Goal: Task Accomplishment & Management: Manage account settings

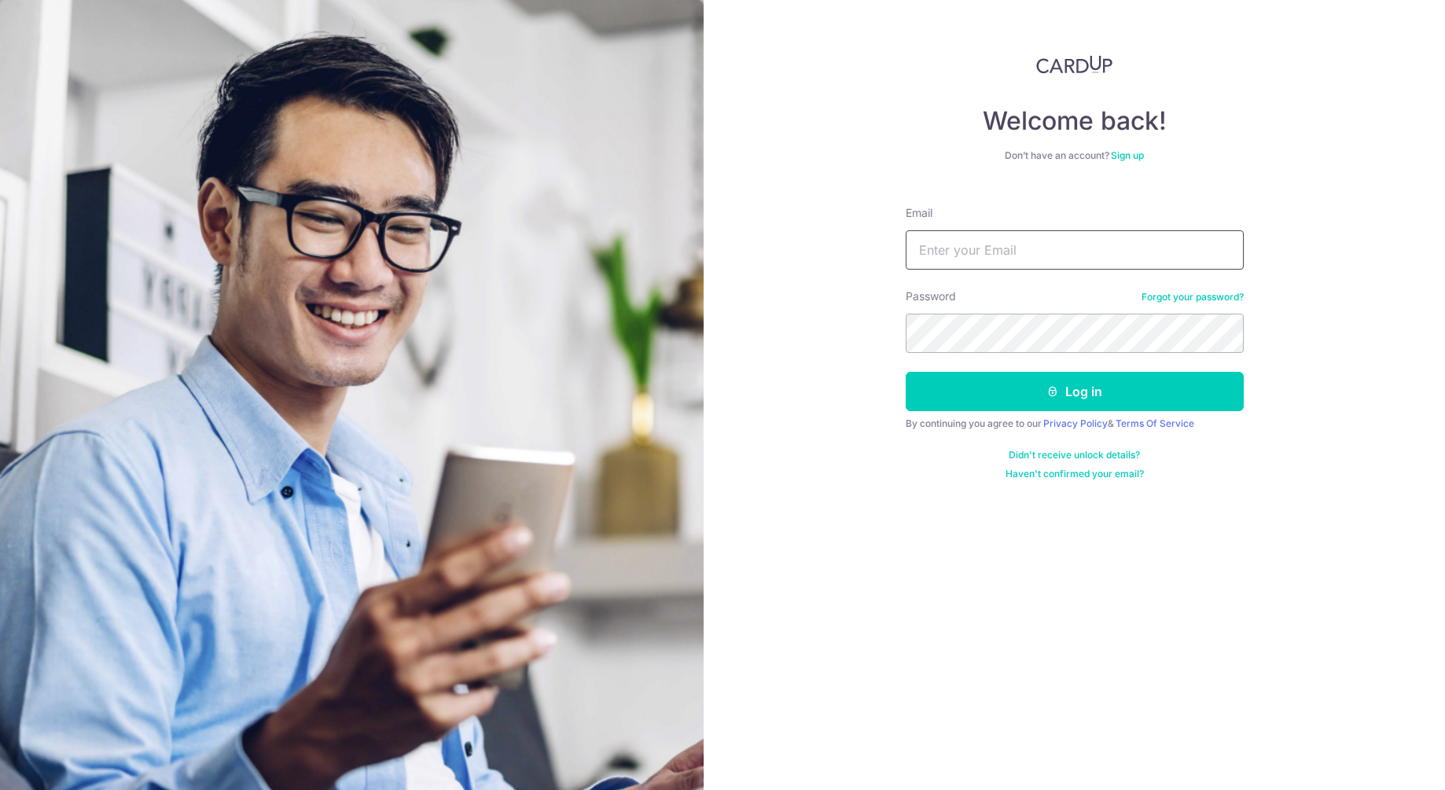
click at [942, 251] on input "Email" at bounding box center [1075, 249] width 338 height 39
type input "[EMAIL_ADDRESS][DOMAIN_NAME]"
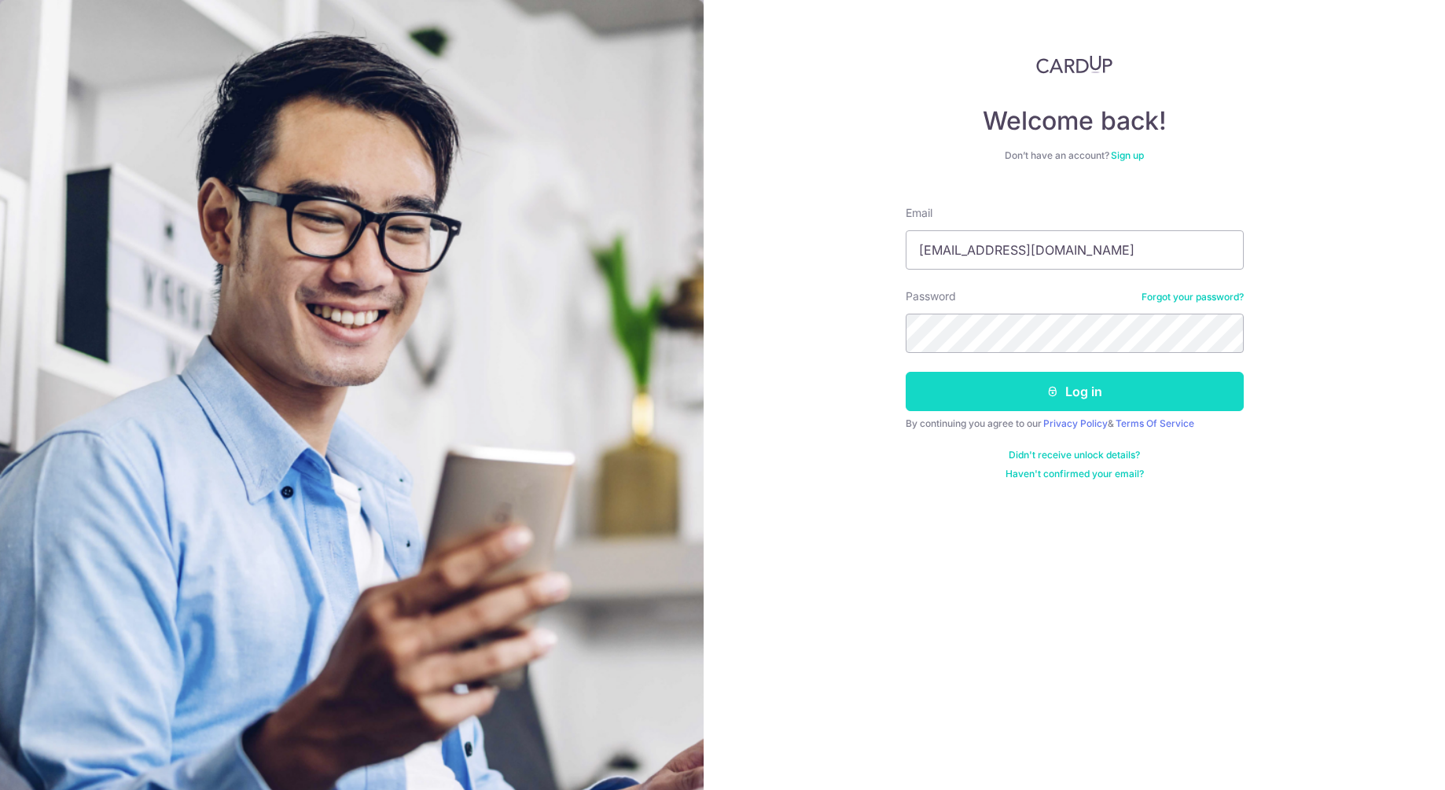
click at [1126, 401] on button "Log in" at bounding box center [1075, 391] width 338 height 39
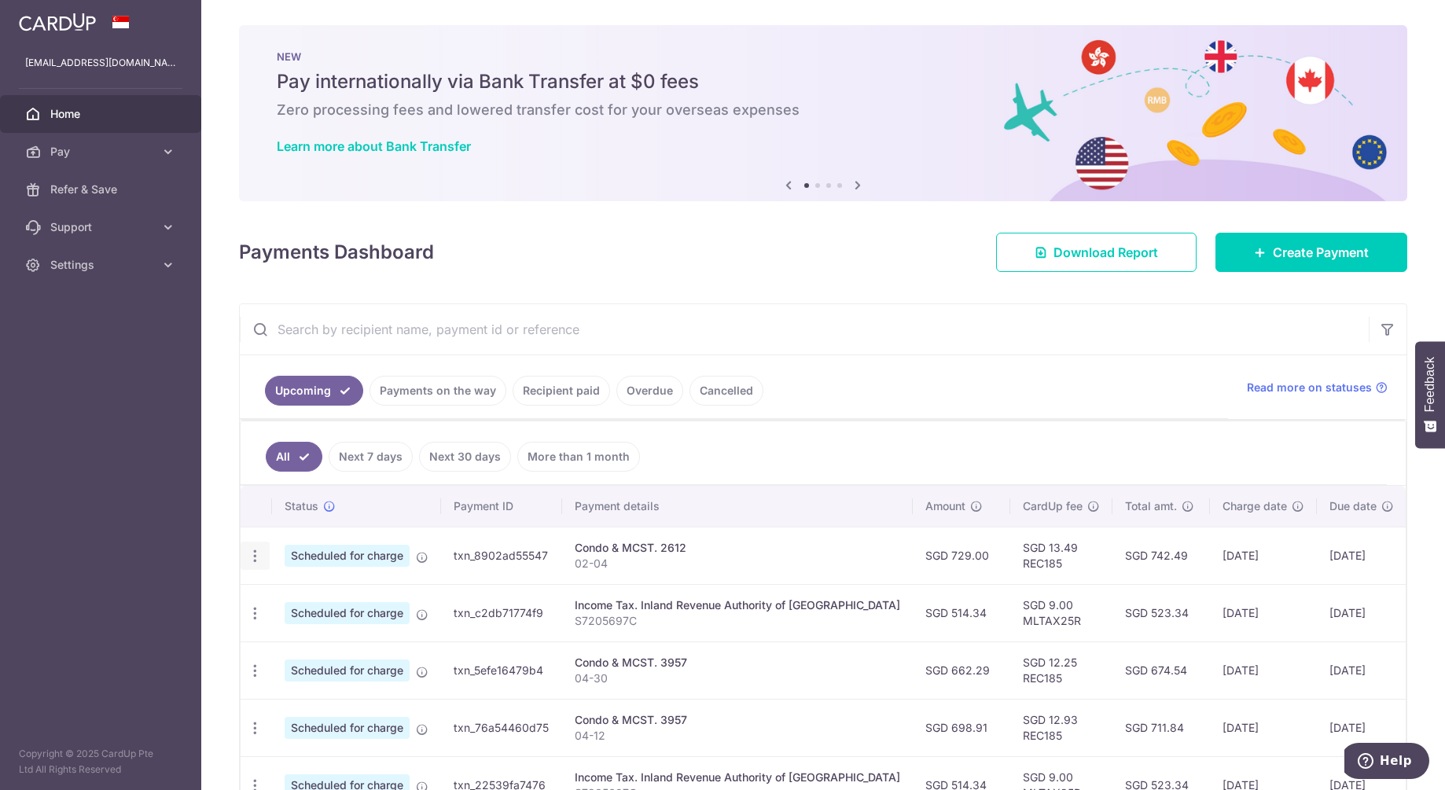
click at [256, 557] on icon "button" at bounding box center [255, 556] width 17 height 17
click at [330, 601] on span "Update payment" at bounding box center [338, 599] width 107 height 19
radio input "true"
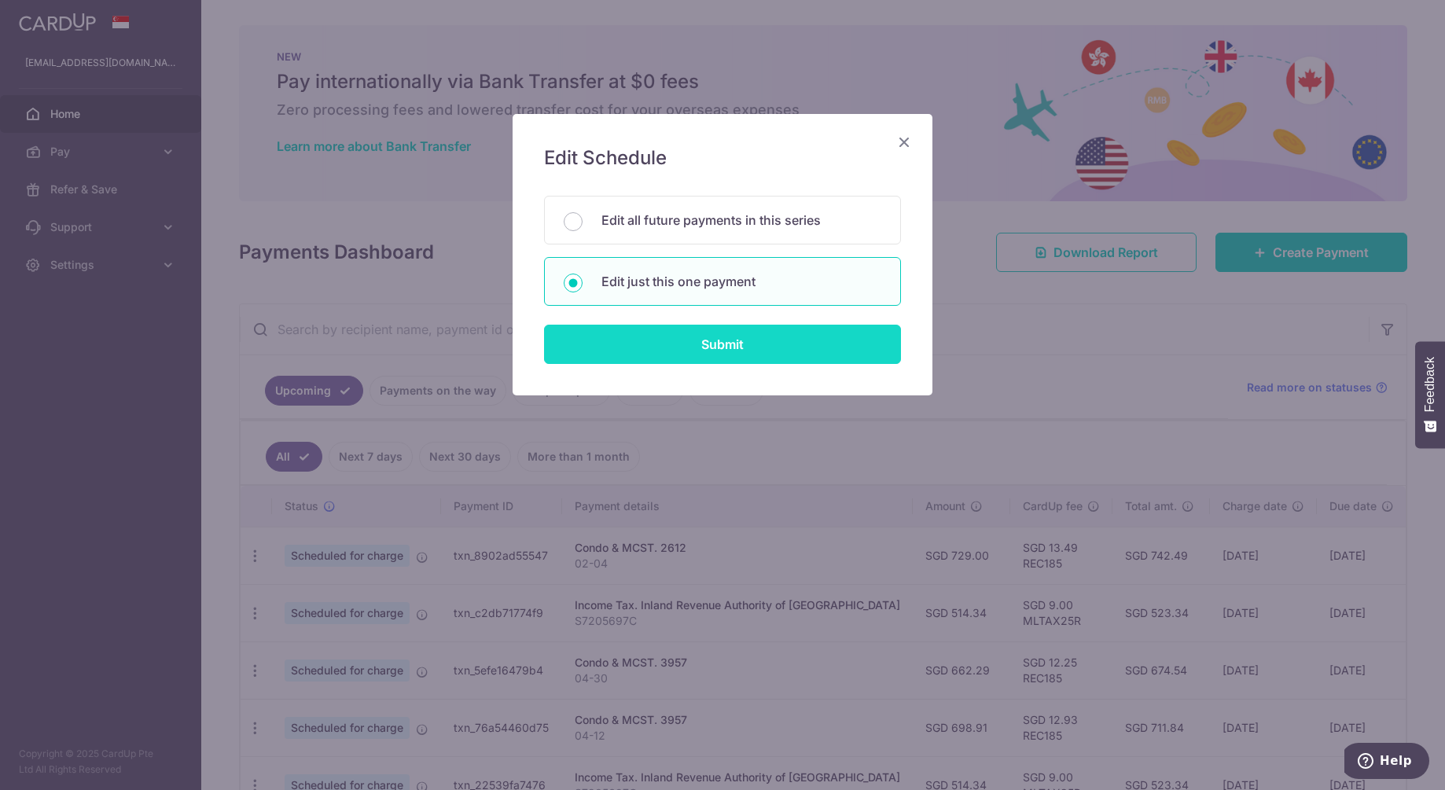
click at [684, 338] on input "Submit" at bounding box center [722, 344] width 357 height 39
radio input "true"
type input "729.00"
type input "10/10/2025"
type input "02-04"
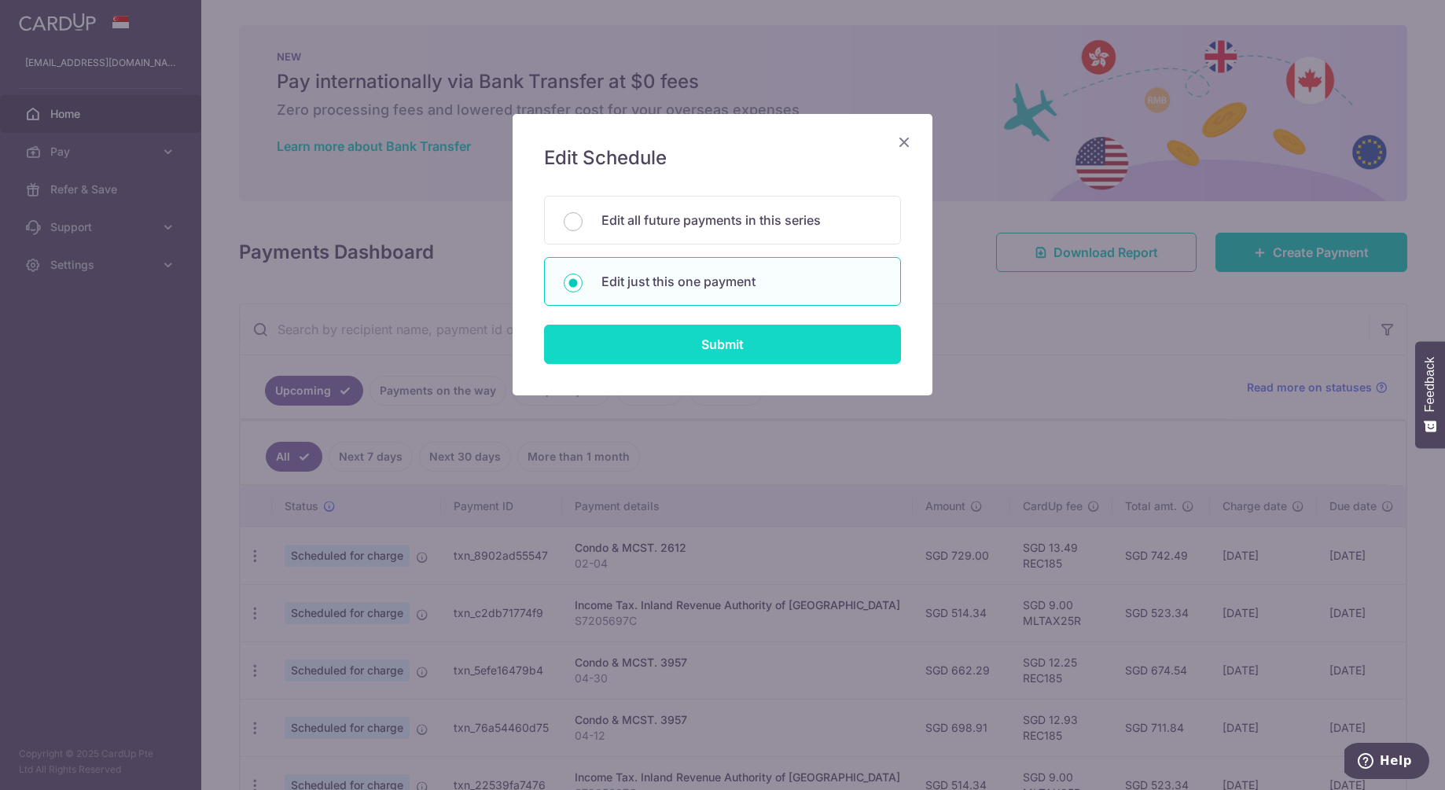
type input "REC185"
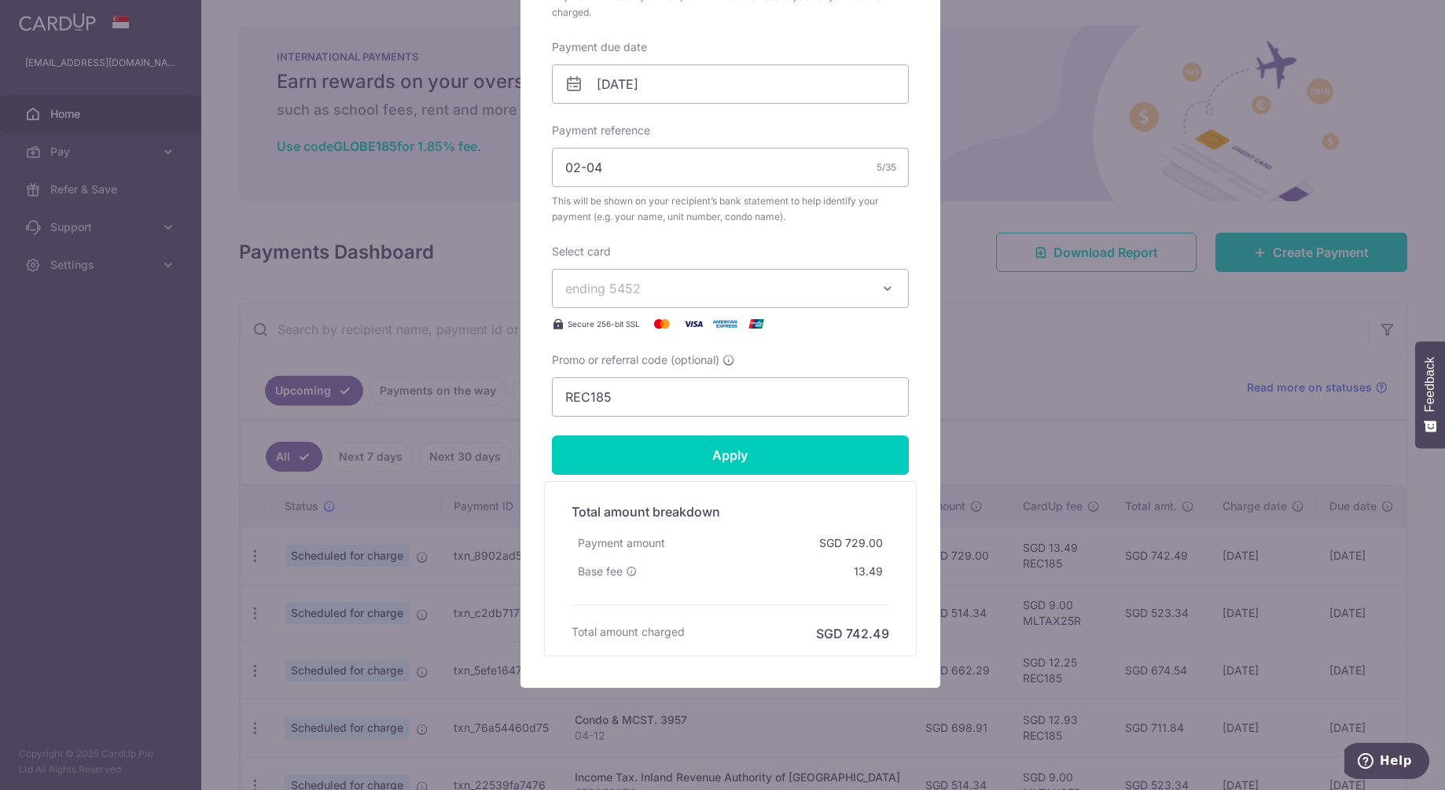
scroll to position [484, 0]
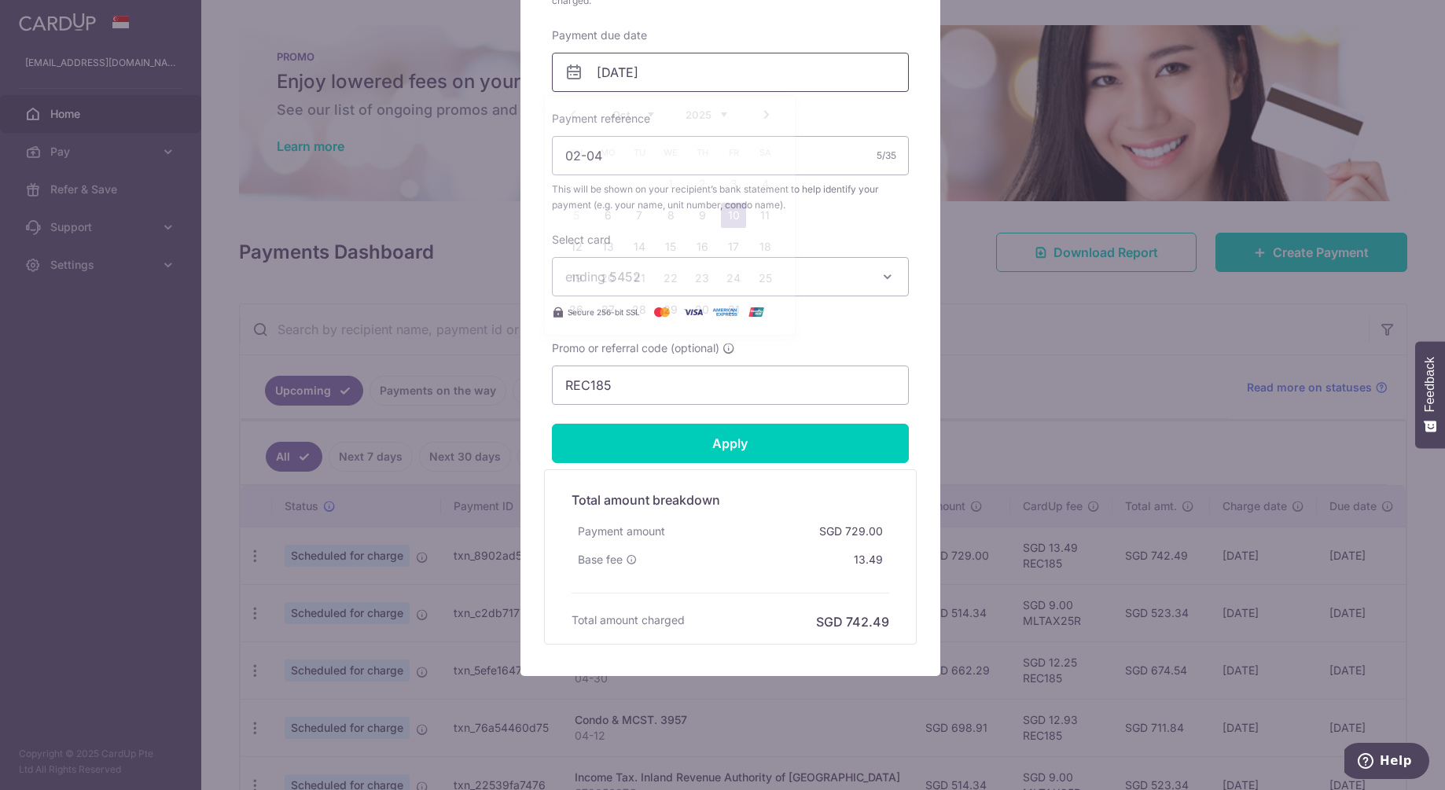
click at [663, 76] on input "10/10/2025" at bounding box center [730, 72] width 357 height 39
click at [607, 219] on link "6" at bounding box center [607, 215] width 25 height 25
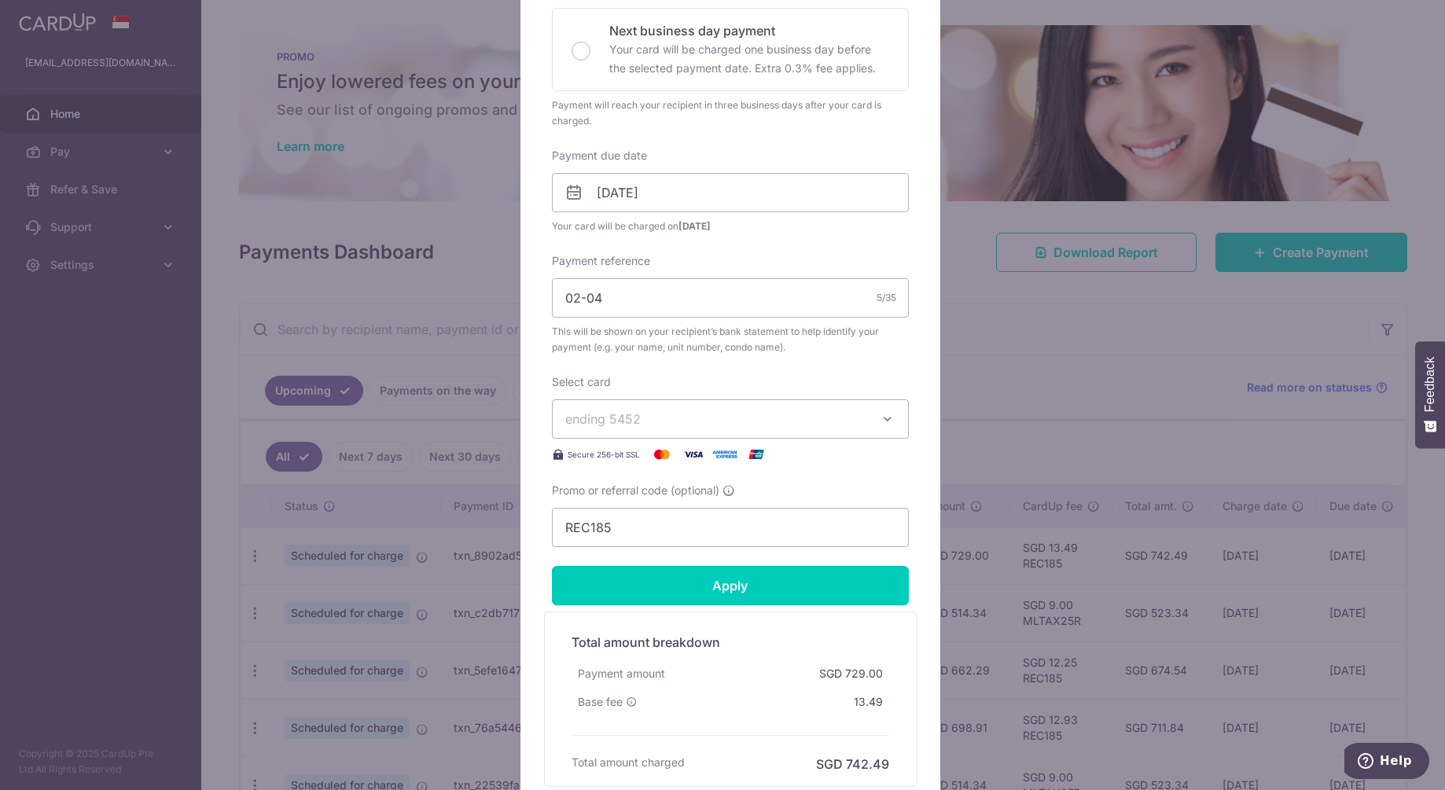
scroll to position [361, 0]
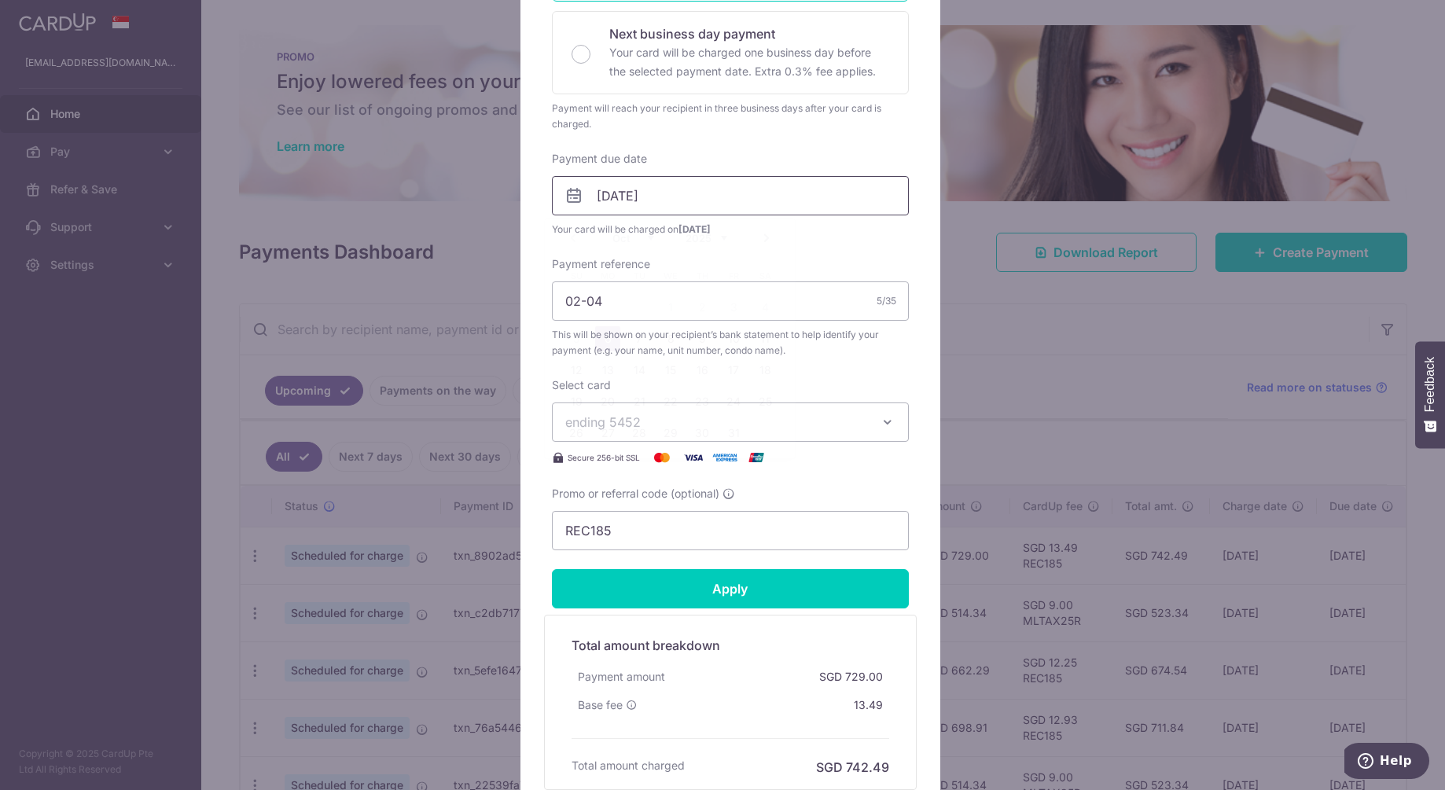
click at [644, 198] on input "06/10/2025" at bounding box center [730, 195] width 357 height 39
click at [630, 332] on link "7" at bounding box center [639, 338] width 25 height 25
type input "07/10/2025"
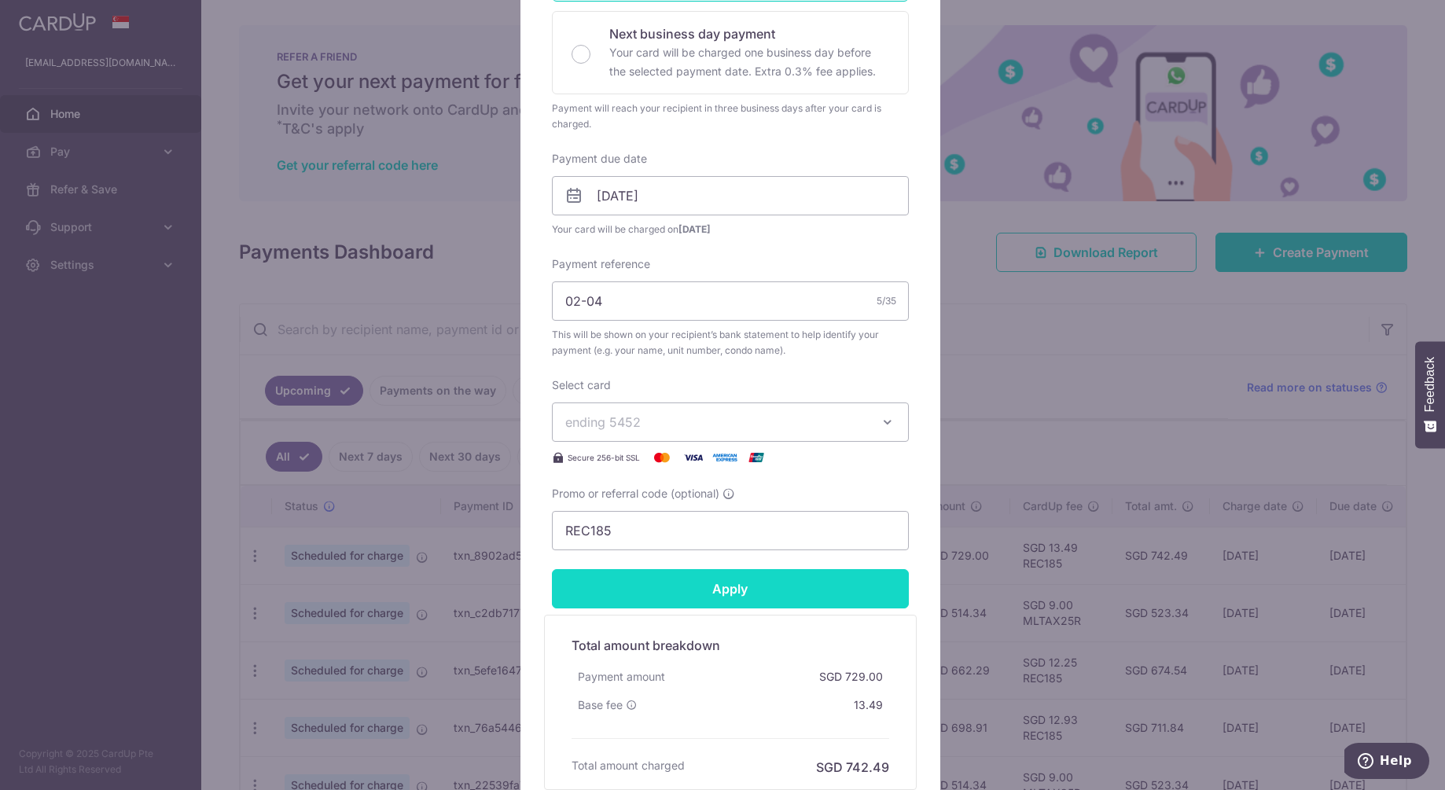
click at [688, 587] on input "Apply" at bounding box center [730, 588] width 357 height 39
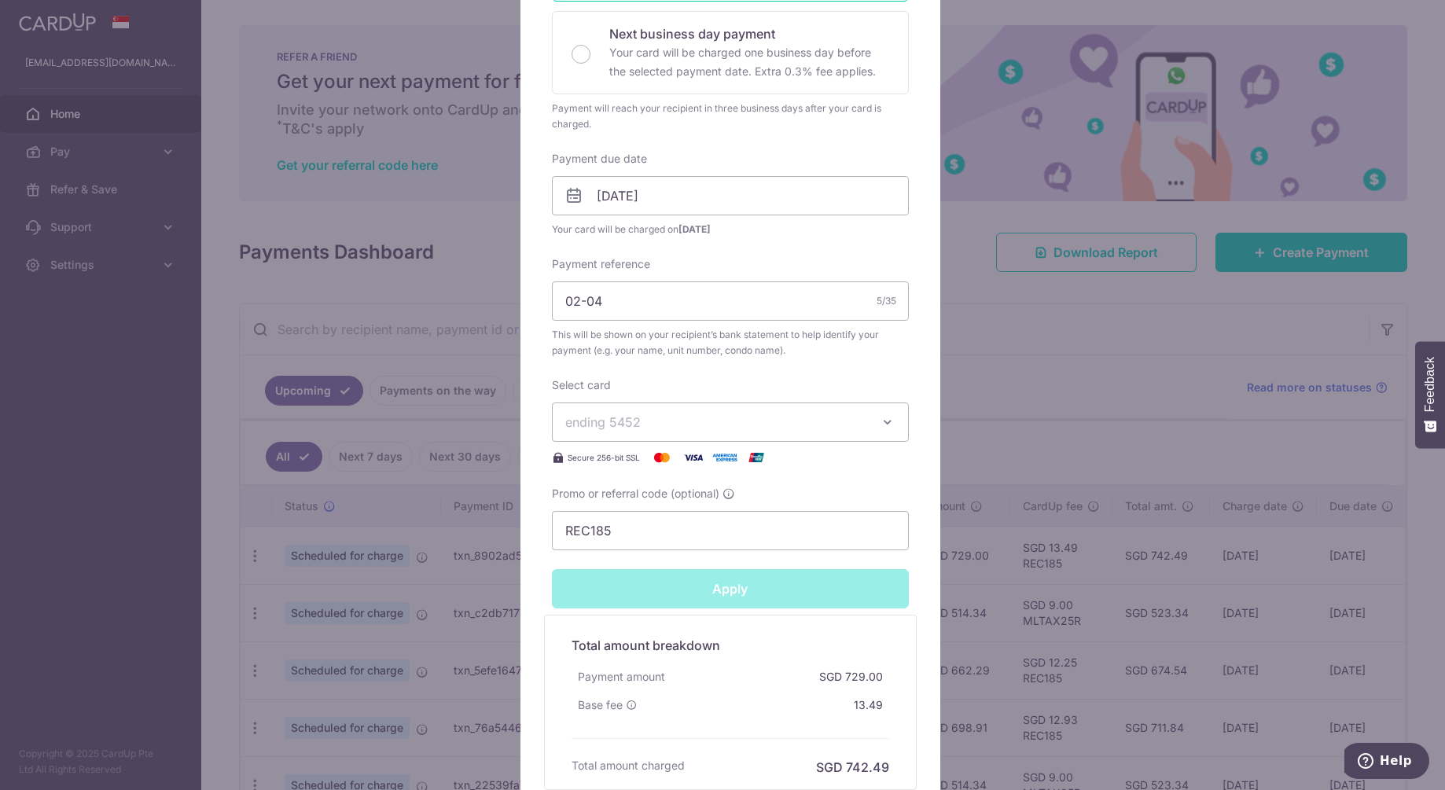
type input "Successfully Applied"
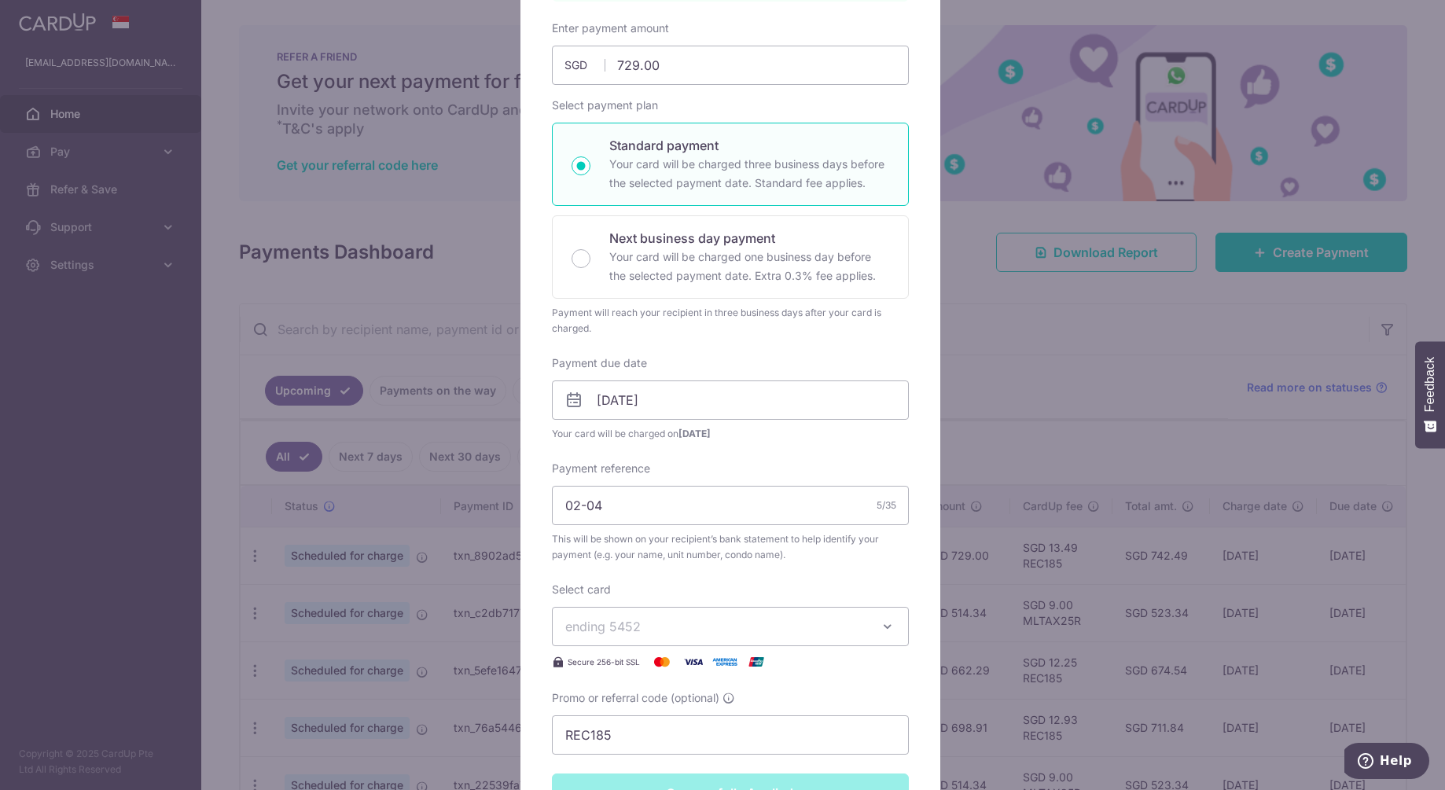
scroll to position [0, 0]
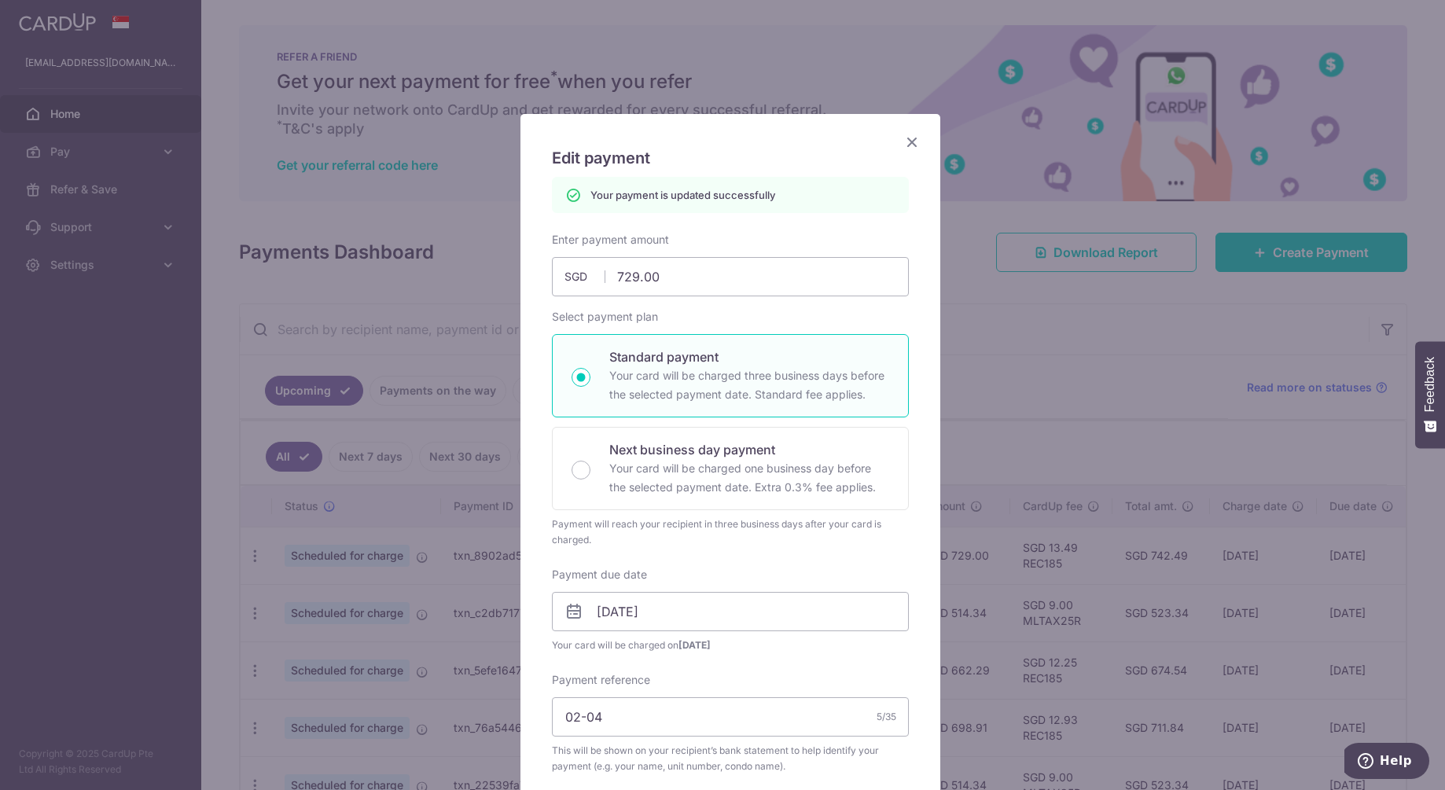
click at [903, 138] on icon "Close" at bounding box center [912, 142] width 19 height 20
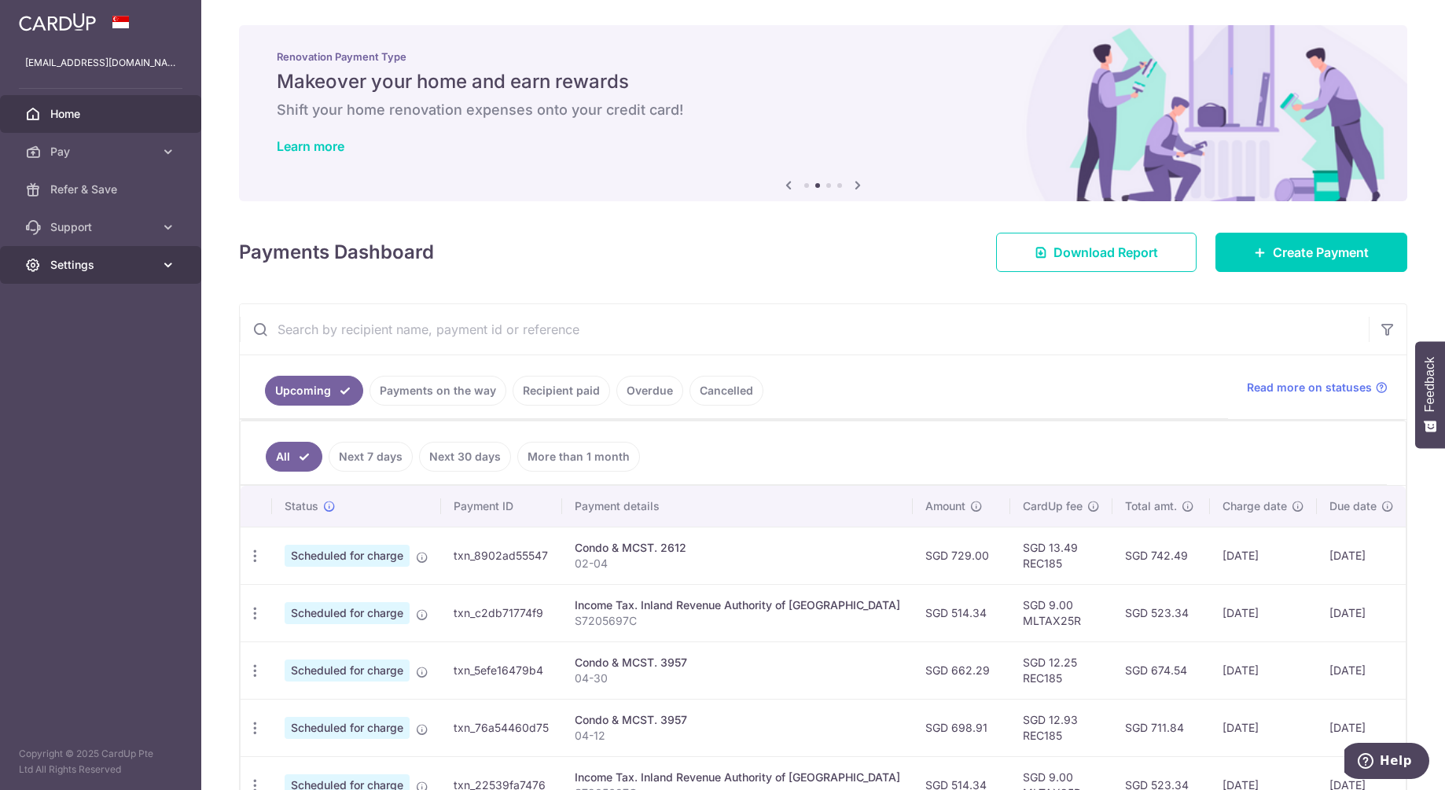
click at [94, 263] on span "Settings" at bounding box center [102, 265] width 104 height 16
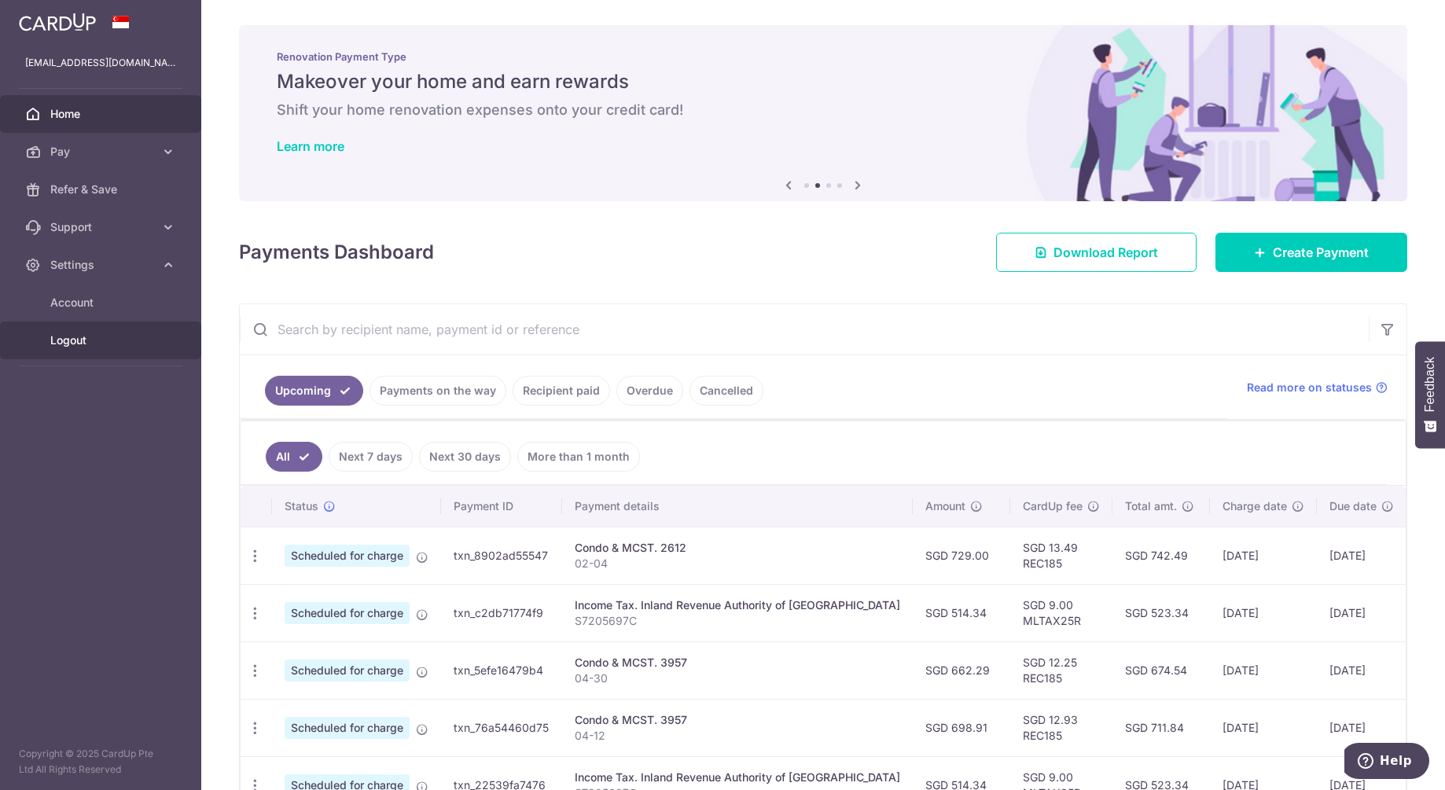
click at [75, 338] on span "Logout" at bounding box center [102, 341] width 104 height 16
